Goal: Task Accomplishment & Management: Manage account settings

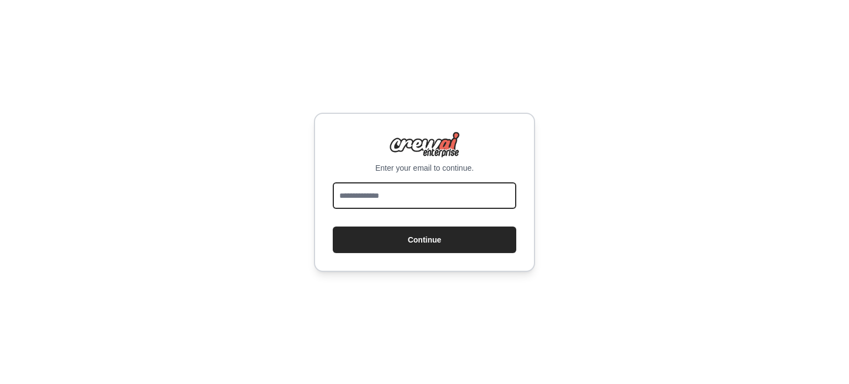
click at [370, 191] on input "email" at bounding box center [425, 195] width 184 height 27
type input "**********"
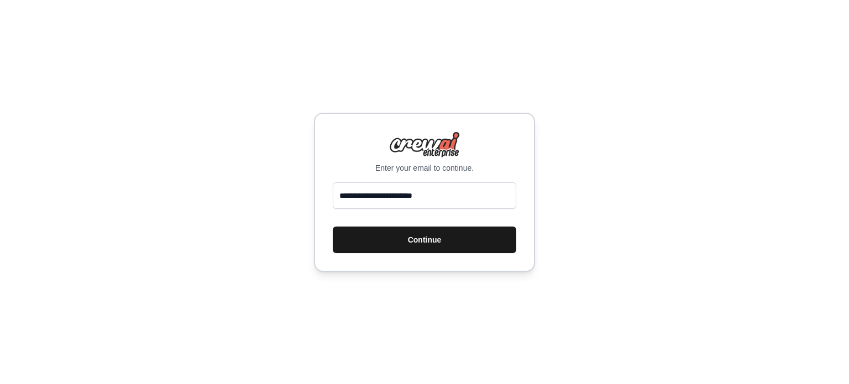
click at [376, 246] on button "Continue" at bounding box center [425, 240] width 184 height 27
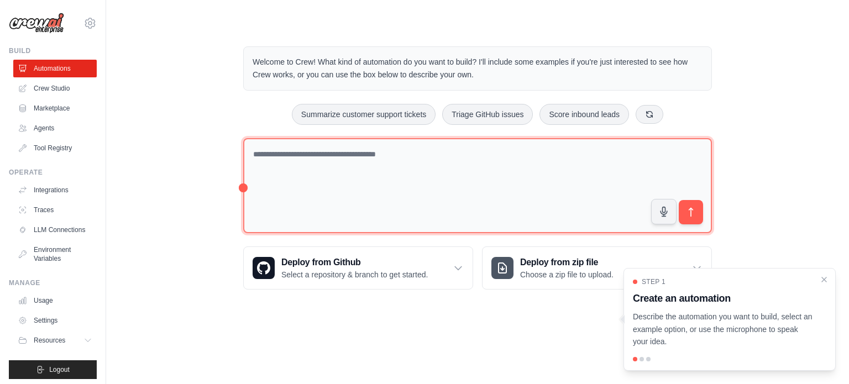
click at [428, 160] on textarea at bounding box center [477, 186] width 469 height 96
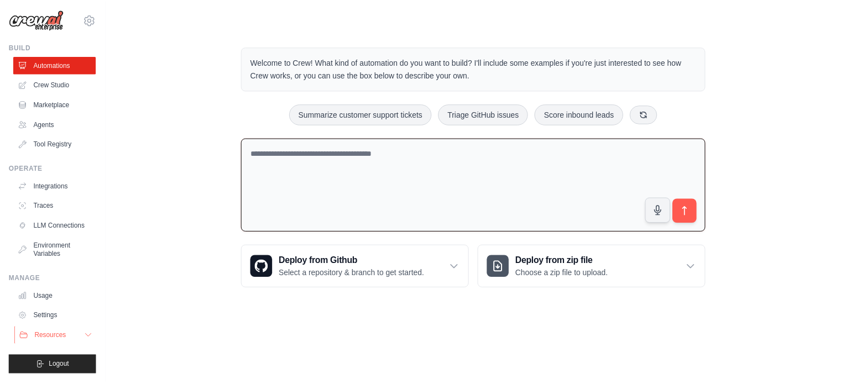
scroll to position [12, 0]
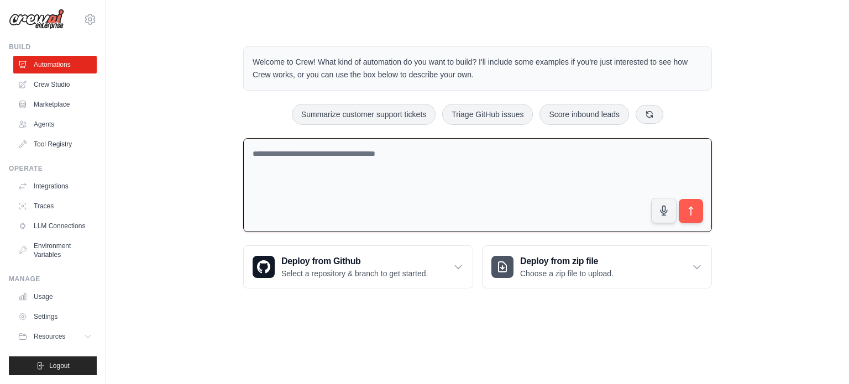
click at [87, 4] on div "[EMAIL_ADDRESS][DOMAIN_NAME] Settings" at bounding box center [53, 13] width 88 height 35
click at [83, 13] on icon at bounding box center [89, 19] width 13 height 13
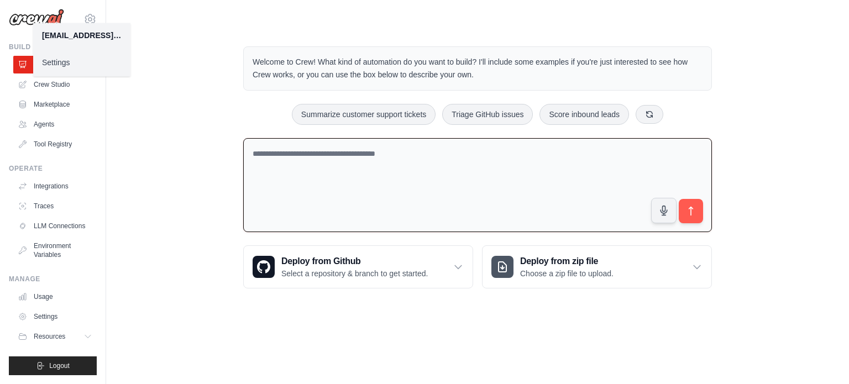
click at [60, 66] on link "Settings" at bounding box center [81, 63] width 97 height 20
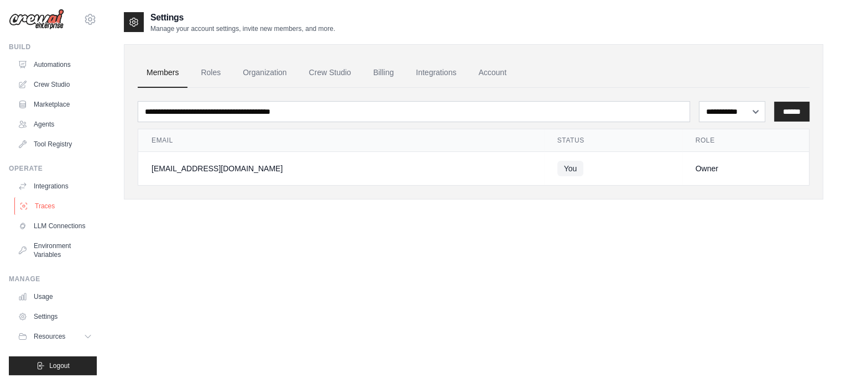
scroll to position [12, 0]
click at [72, 339] on button "Resources" at bounding box center [55, 337] width 83 height 18
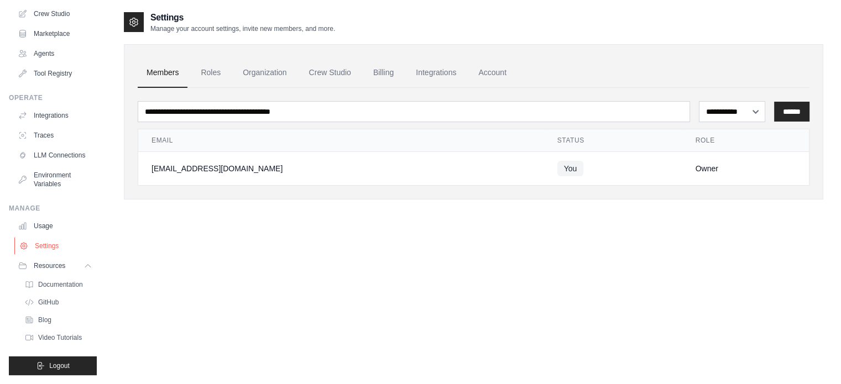
click at [44, 250] on link "Settings" at bounding box center [55, 246] width 83 height 18
